Goal: Transaction & Acquisition: Purchase product/service

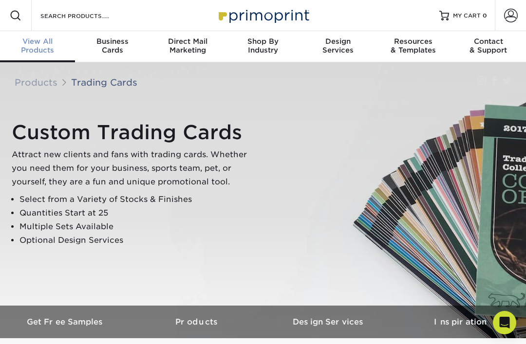
click at [47, 40] on span "View All" at bounding box center [37, 41] width 75 height 9
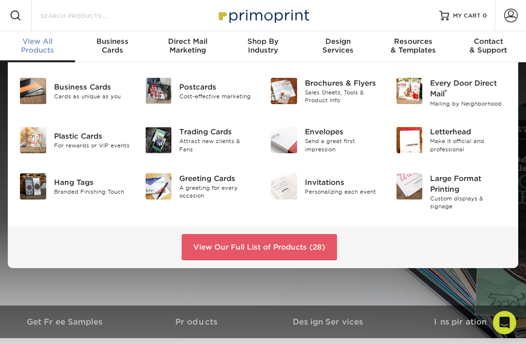
click at [111, 13] on input "Search Products" at bounding box center [86, 16] width 95 height 12
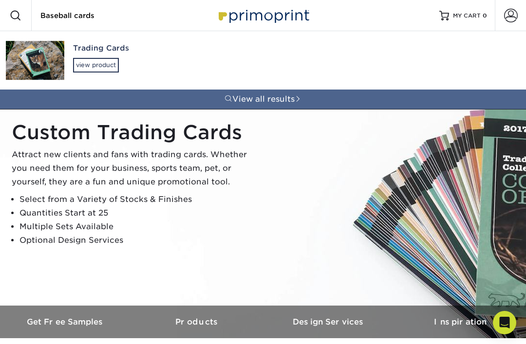
type input "Baseball cards"
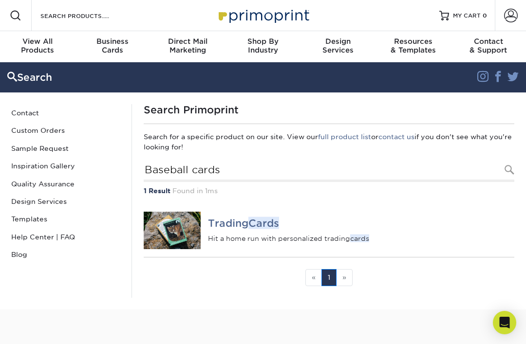
click at [254, 222] on em "Cards" at bounding box center [263, 223] width 31 height 12
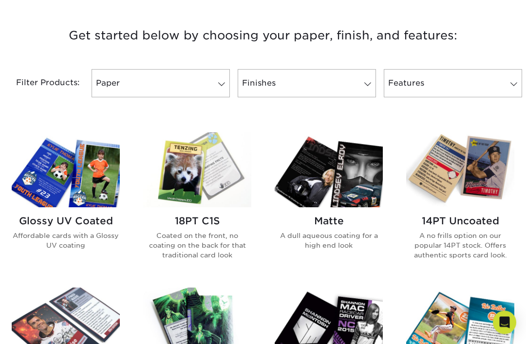
scroll to position [360, 0]
click at [463, 193] on img at bounding box center [460, 169] width 108 height 74
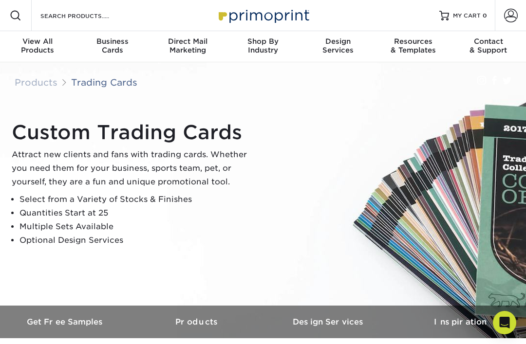
scroll to position [391, 0]
